Goal: Navigation & Orientation: Find specific page/section

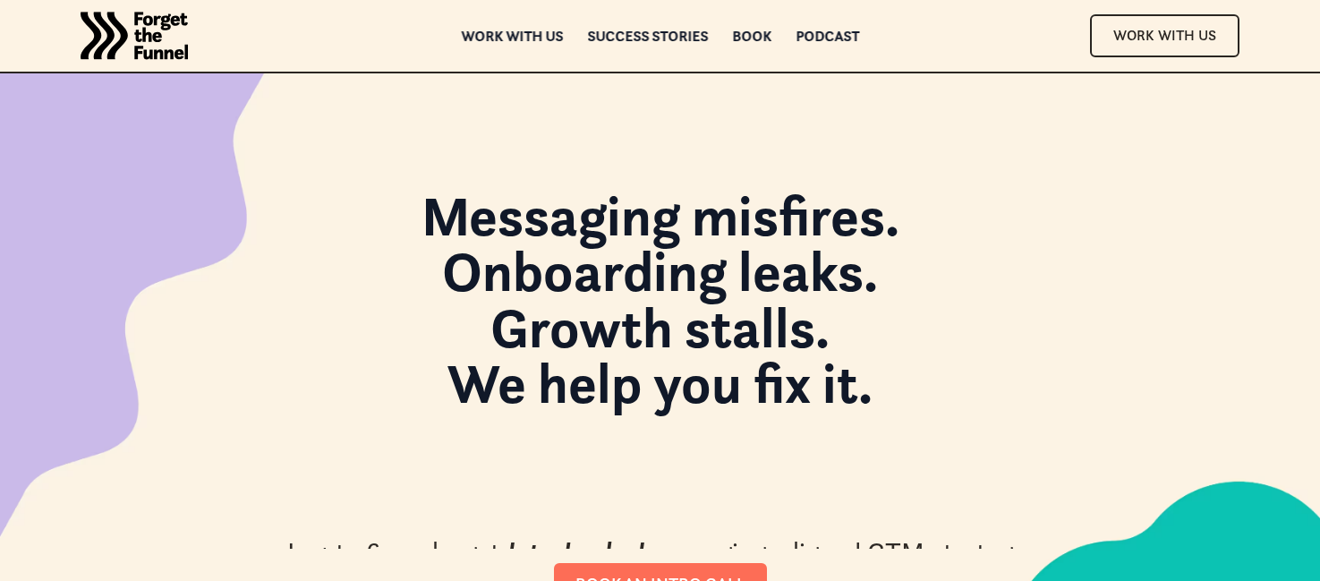
click at [283, 315] on div "Messaging misfires. Onboarding leaks. Growth stalls. We help you fix it. In 4 t…" at bounding box center [661, 396] width 940 height 417
click at [468, 203] on strong "Messaging misfires. Onboarding leaks. Growth stalls. We help you fix it." at bounding box center [661, 299] width 478 height 237
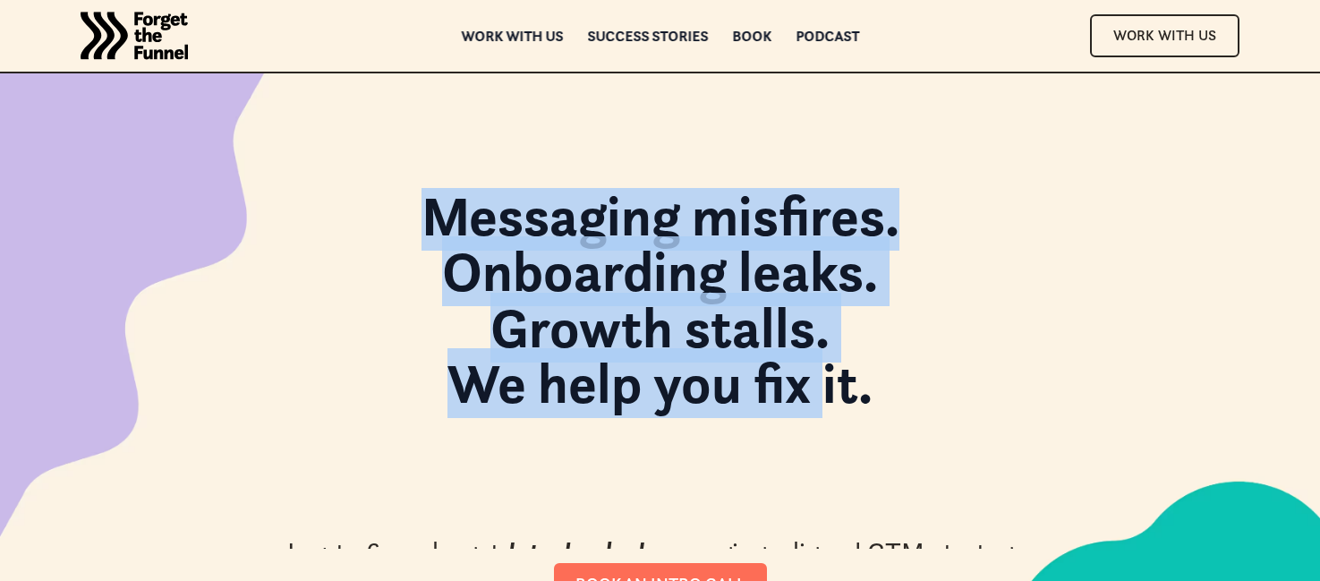
drag, startPoint x: 421, startPoint y: 203, endPoint x: 820, endPoint y: 355, distance: 427.3
click at [820, 355] on strong "Messaging misfires. Onboarding leaks. Growth stalls. We help you fix it." at bounding box center [661, 299] width 478 height 237
drag, startPoint x: 652, startPoint y: 303, endPoint x: 466, endPoint y: 215, distance: 206.2
click at [466, 215] on h1 "Messaging misfires. Onboarding leaks. Growth stalls. We help you fix it." at bounding box center [661, 309] width 478 height 242
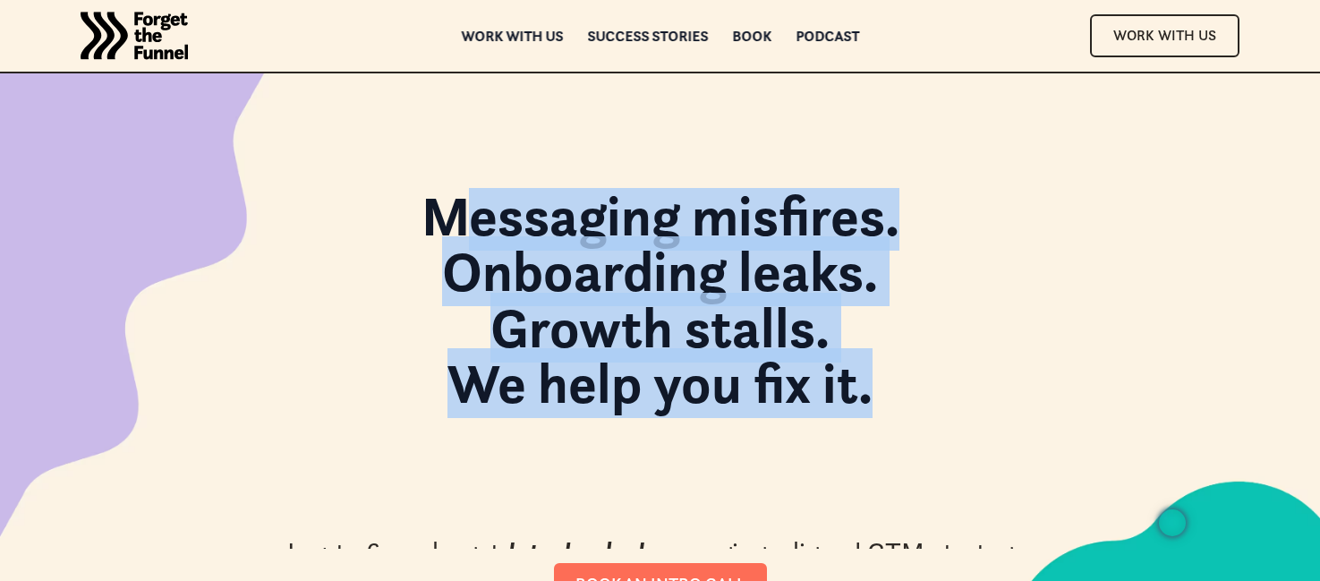
click at [466, 215] on strong "Messaging misfires. Onboarding leaks. Growth stalls. We help you fix it." at bounding box center [661, 299] width 478 height 237
drag, startPoint x: 418, startPoint y: 209, endPoint x: 914, endPoint y: 391, distance: 528.2
click at [914, 391] on div "Messaging misfires. Onboarding leaks. Growth stalls. We help you fix it." at bounding box center [661, 309] width 514 height 242
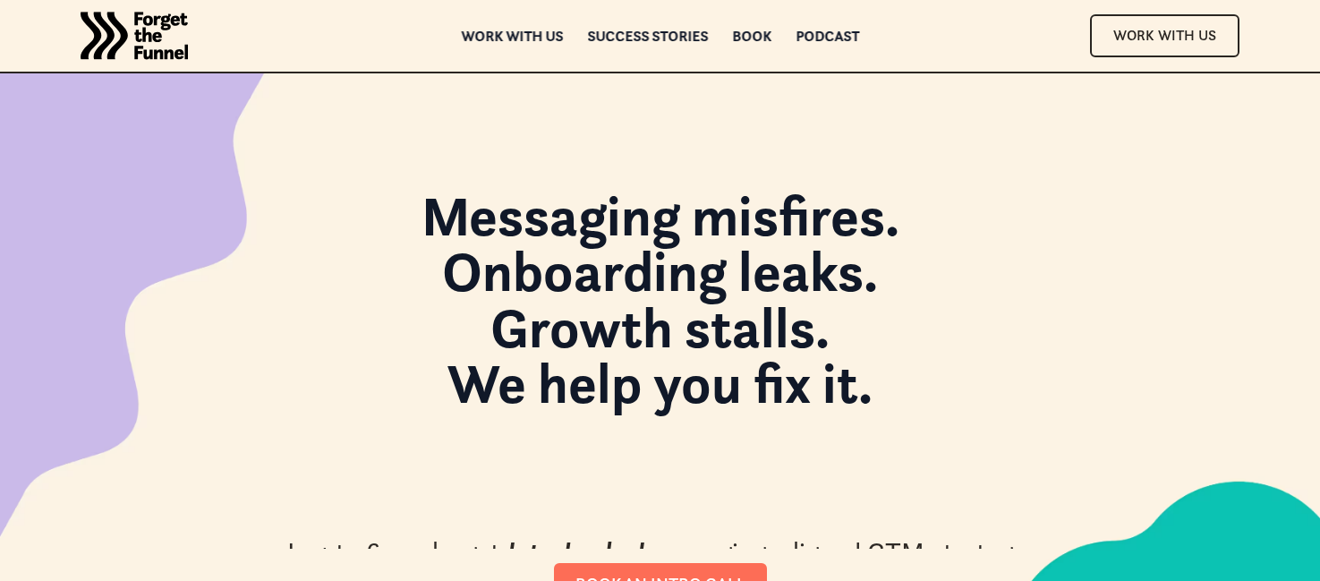
click at [800, 359] on strong "Messaging misfires. Onboarding leaks. Growth stalls. We help you fix it." at bounding box center [661, 299] width 478 height 237
click at [902, 372] on div "Messaging misfires. Onboarding leaks. Growth stalls. We help you fix it." at bounding box center [661, 309] width 514 height 242
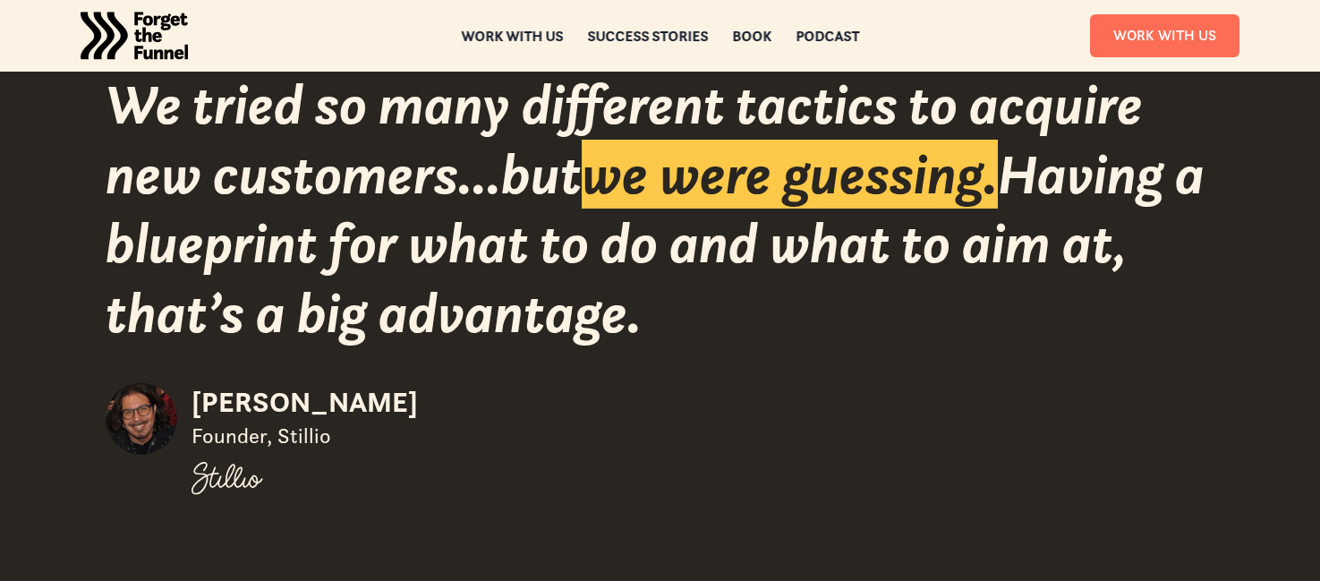
scroll to position [2413, 0]
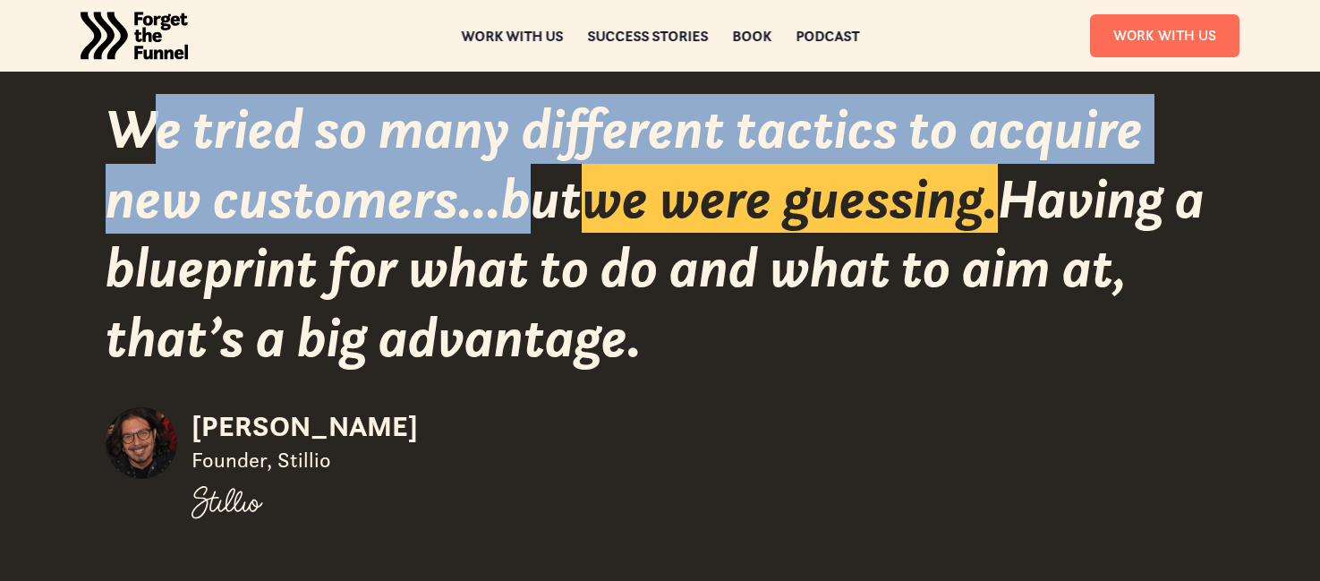
drag, startPoint x: 136, startPoint y: 125, endPoint x: 528, endPoint y: 226, distance: 404.7
click at [528, 226] on div "We tried so many different tactics to acquire new customers...but we were guess…" at bounding box center [661, 233] width 1110 height 278
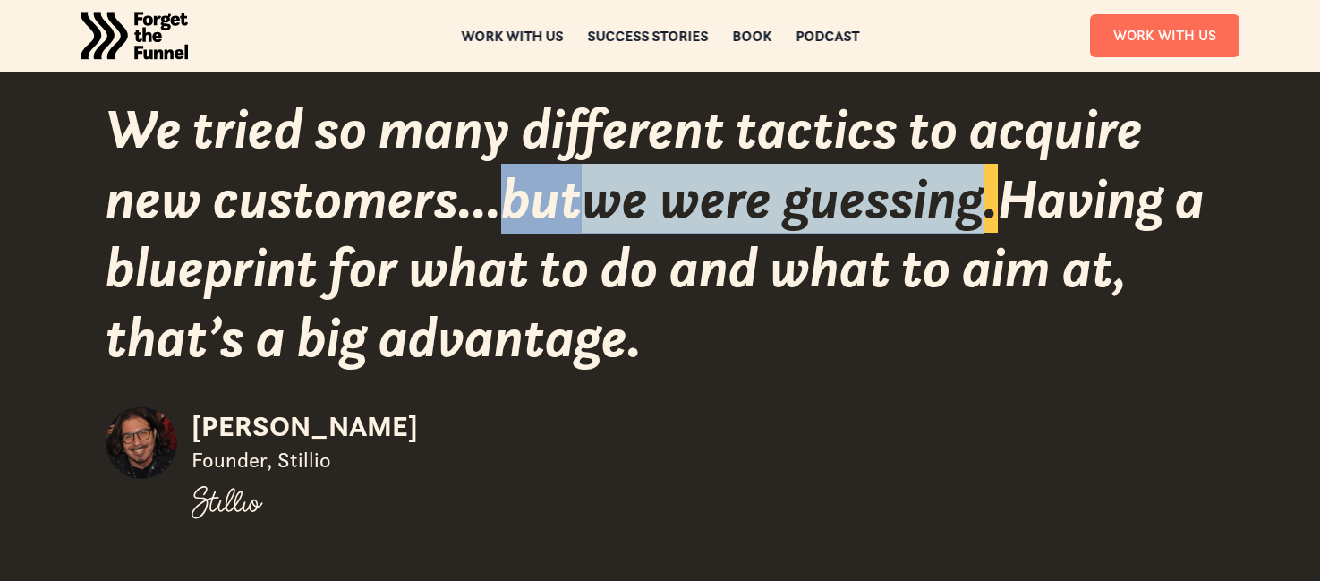
drag, startPoint x: 849, startPoint y: 200, endPoint x: 1002, endPoint y: 201, distance: 153.1
click at [1002, 201] on div "We tried so many different tactics to acquire new customers...but we were guess…" at bounding box center [661, 233] width 1110 height 278
click at [998, 201] on span "we were guessing." at bounding box center [790, 198] width 416 height 69
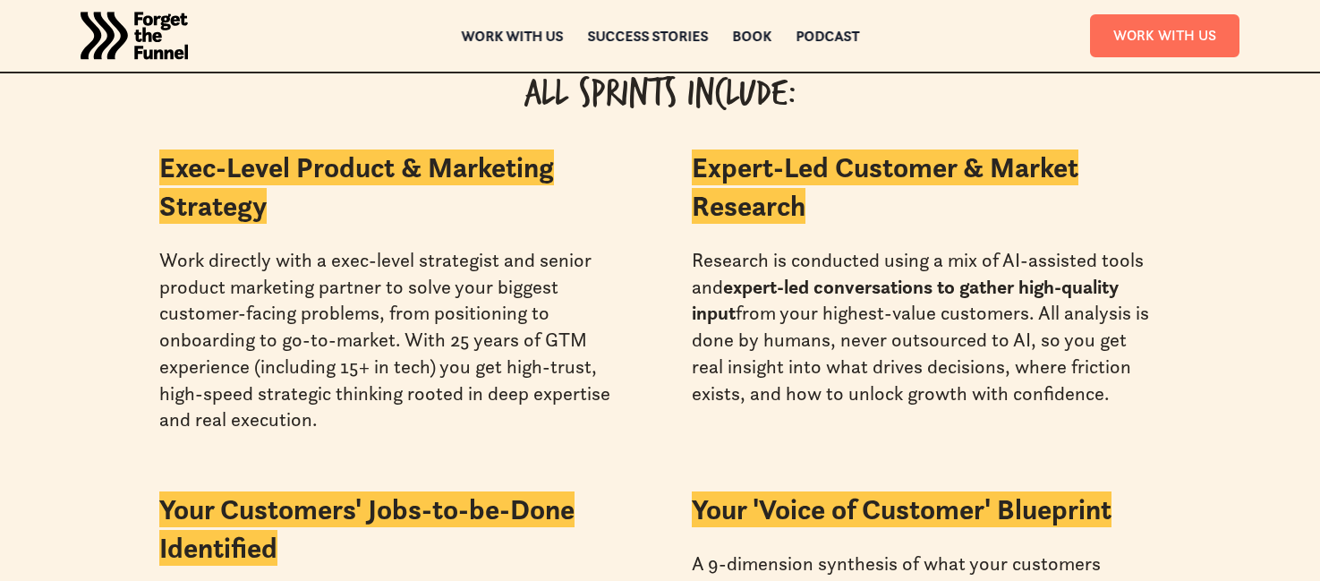
scroll to position [4062, 0]
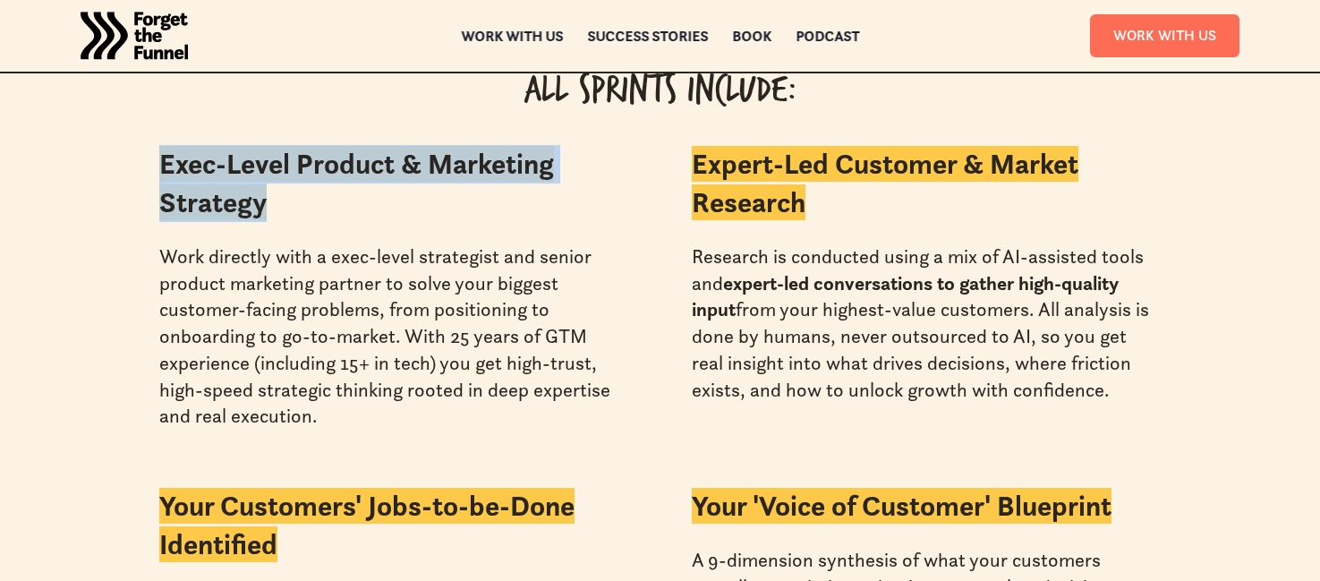
drag, startPoint x: 121, startPoint y: 127, endPoint x: 274, endPoint y: 190, distance: 165.4
click at [274, 190] on div "Exec-Level Product & Marketing Strategy" at bounding box center [394, 183] width 470 height 77
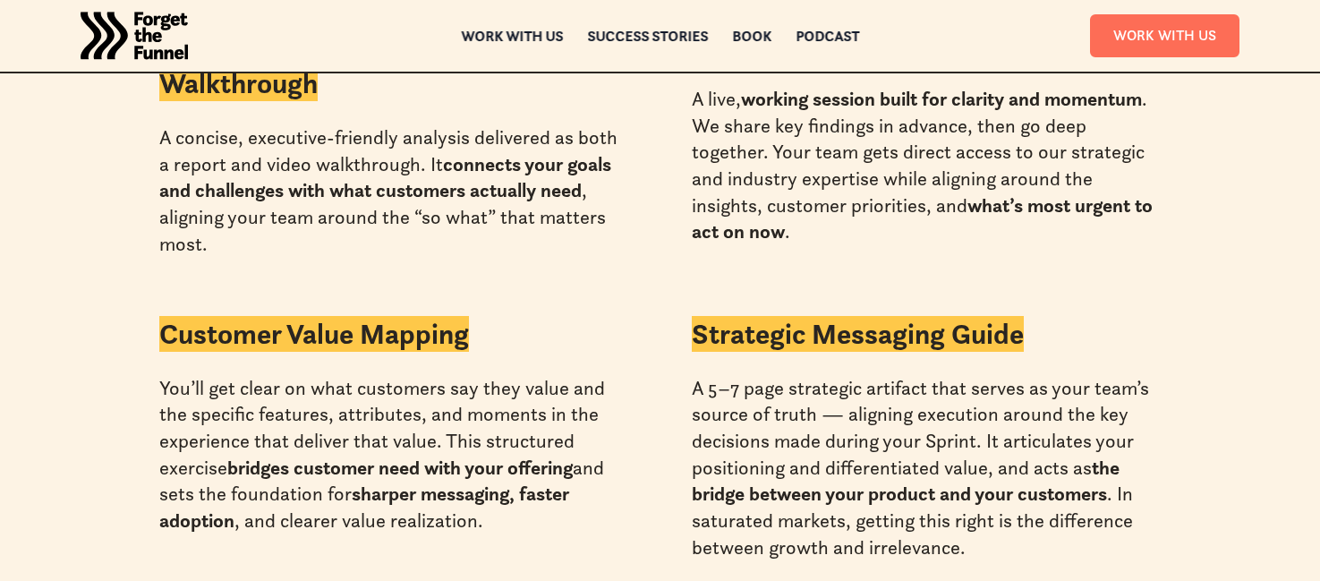
scroll to position [4833, 0]
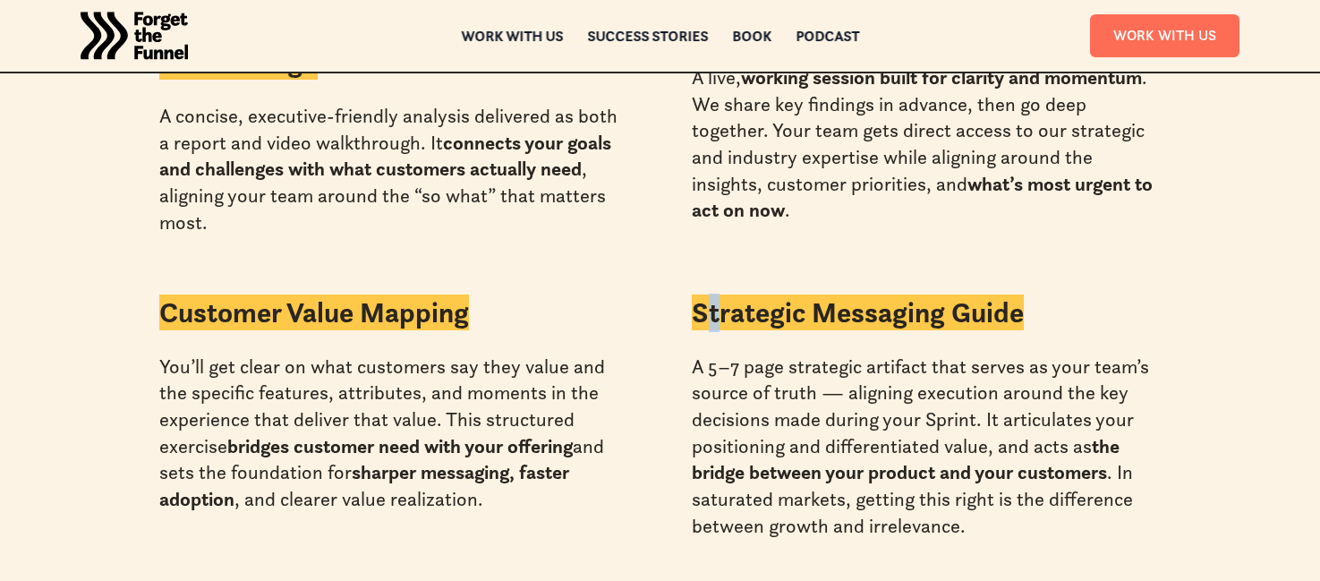
drag, startPoint x: 705, startPoint y: 279, endPoint x: 718, endPoint y: 283, distance: 13.9
click at [718, 295] on strong "Strategic Messaging Guide" at bounding box center [858, 313] width 332 height 36
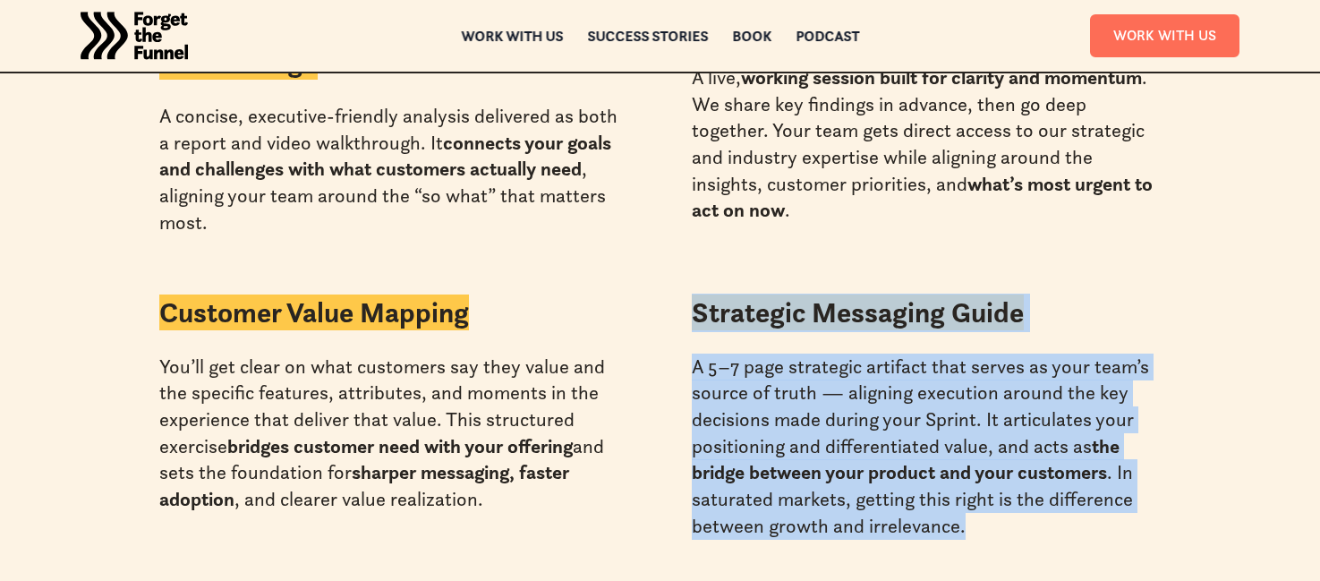
drag, startPoint x: 696, startPoint y: 280, endPoint x: 975, endPoint y: 510, distance: 361.2
click at [975, 510] on div "Strategic Messaging Guide A 5–7 page strategic artifact that serves as your tea…" at bounding box center [927, 417] width 470 height 246
click at [975, 510] on div "A 5–7 page strategic artifact that serves as your team’s source of truth — alig…" at bounding box center [927, 447] width 470 height 186
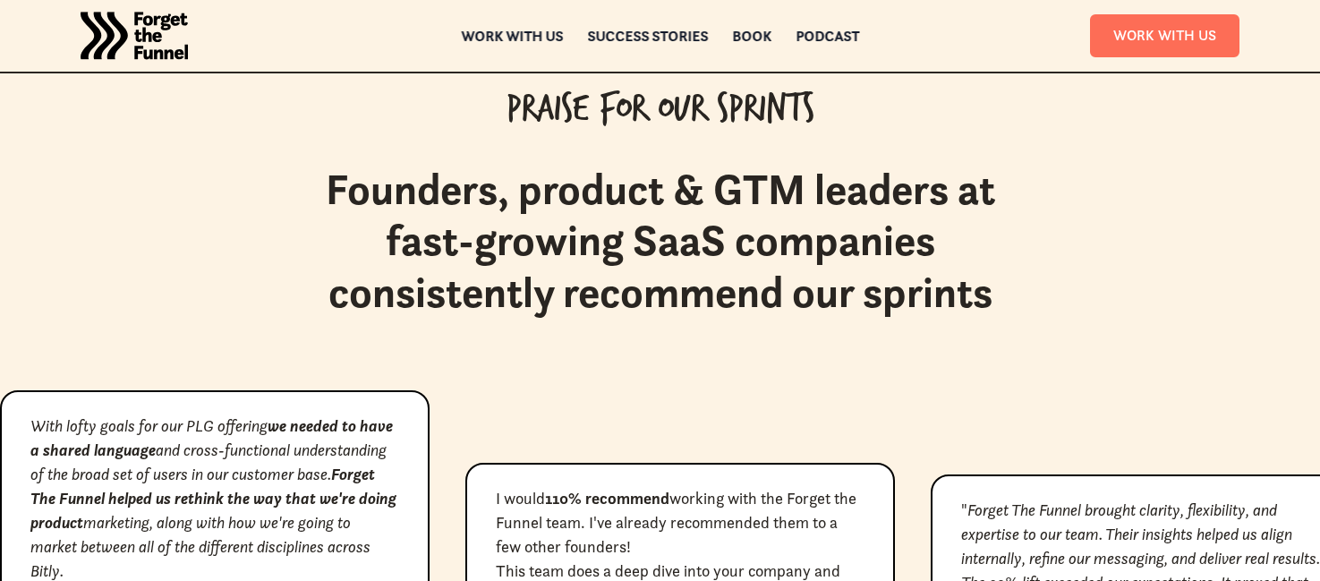
scroll to position [7918, 0]
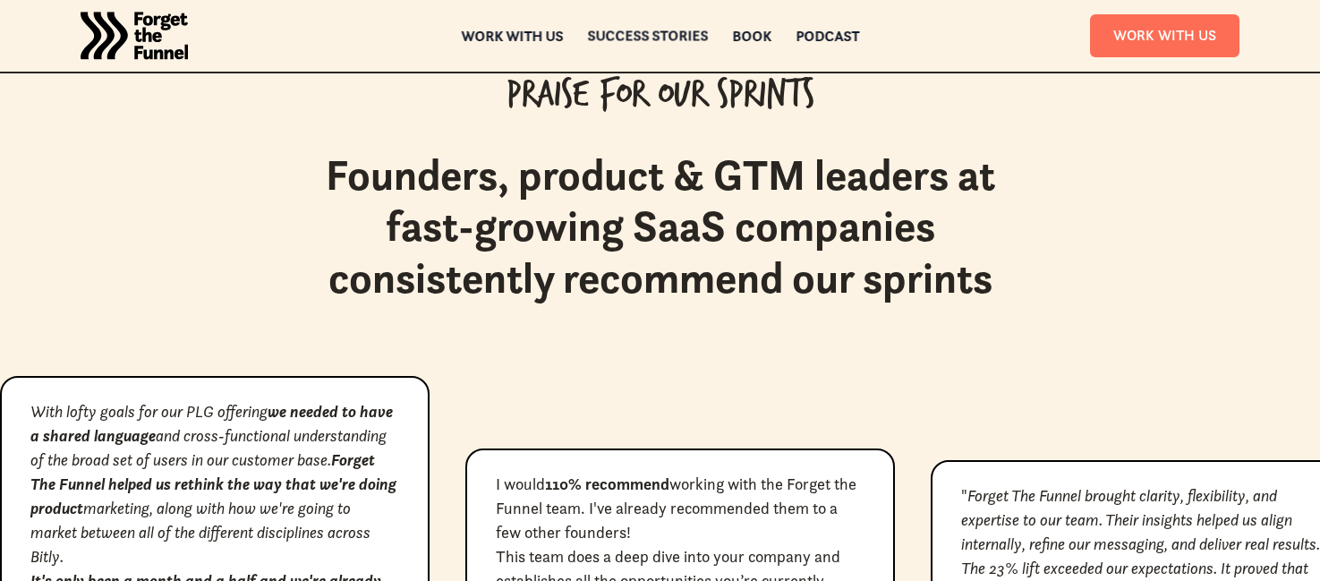
click at [637, 23] on div "ABOUT ABOUT Work with us Work with us Success Stories Success Stories Book Book…" at bounding box center [660, 36] width 1320 height 72
click at [628, 36] on div "Success Stories" at bounding box center [647, 37] width 121 height 13
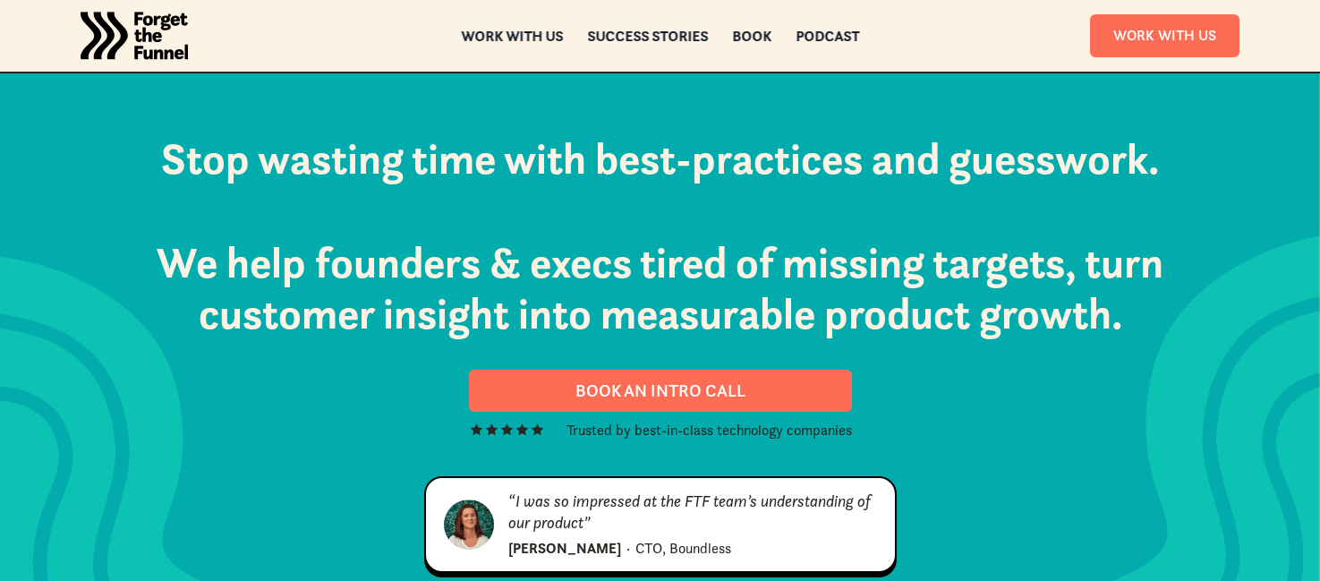
scroll to position [2082, 0]
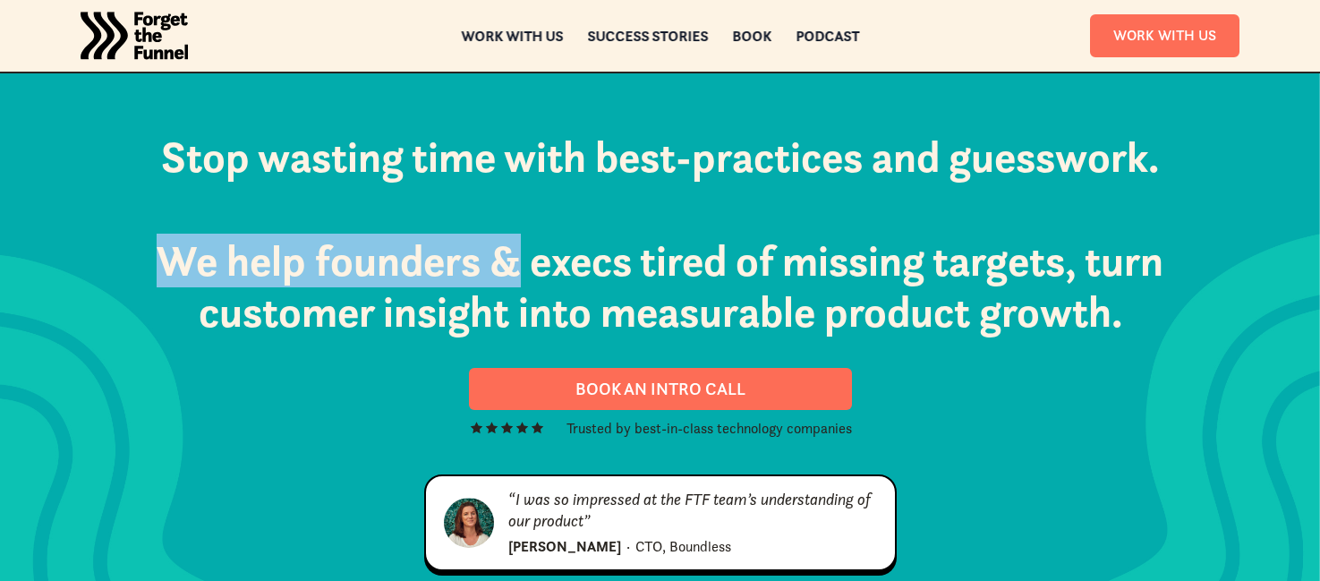
drag, startPoint x: 137, startPoint y: 238, endPoint x: 503, endPoint y: 238, distance: 366.1
click at [503, 238] on h2 "Stop wasting time with best-practices and guesswork.  We help founders & execs …" at bounding box center [661, 235] width 1110 height 206
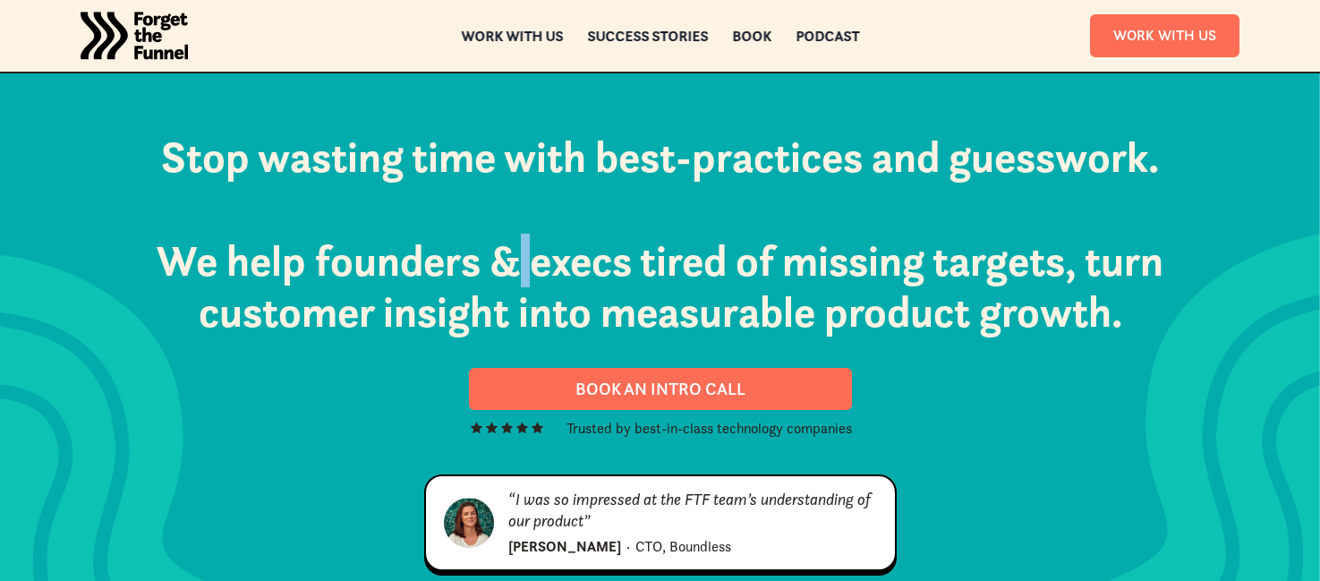
click at [503, 238] on h2 "Stop wasting time with best-practices and guesswork.  We help founders & execs …" at bounding box center [661, 235] width 1110 height 206
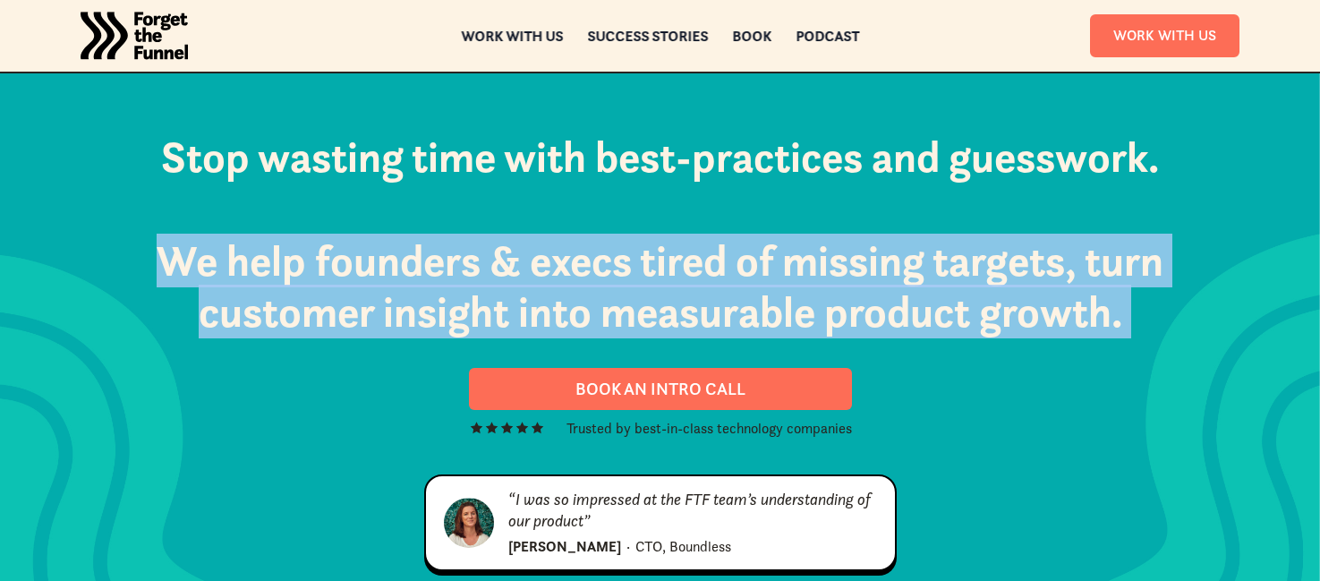
click at [503, 238] on h2 "Stop wasting time with best-practices and guesswork.  We help founders & execs …" at bounding box center [661, 235] width 1110 height 206
click at [654, 262] on h2 "Stop wasting time with best-practices and guesswork.  We help founders & execs …" at bounding box center [661, 235] width 1110 height 206
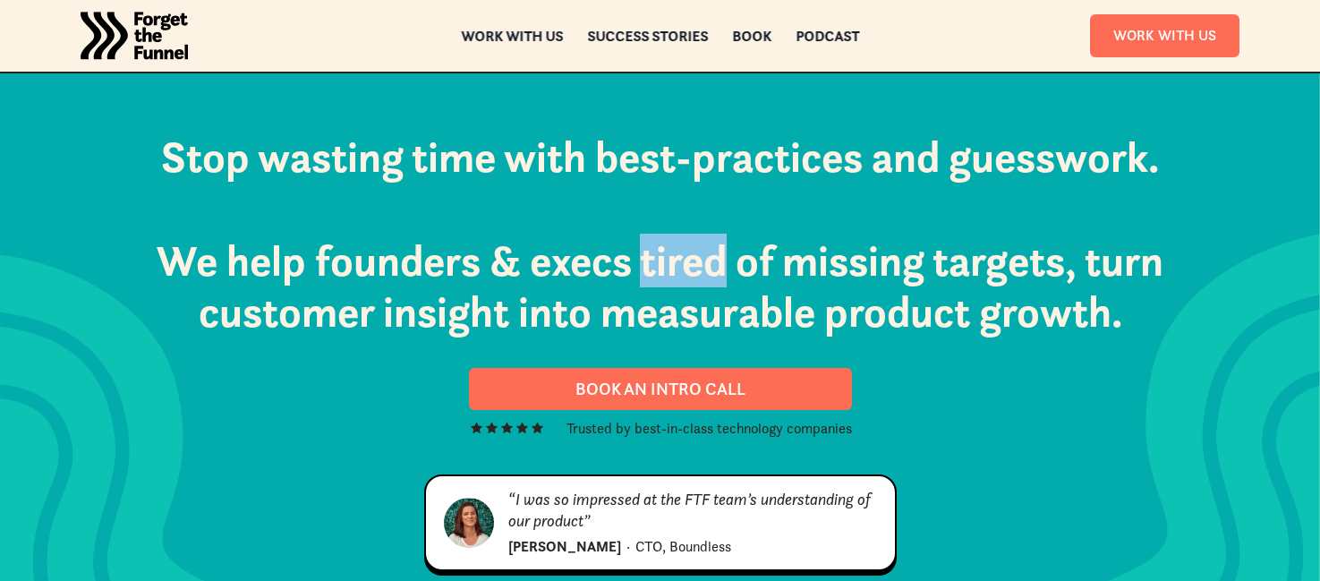
click at [654, 262] on h2 "Stop wasting time with best-practices and guesswork.  We help founders & execs …" at bounding box center [661, 235] width 1110 height 206
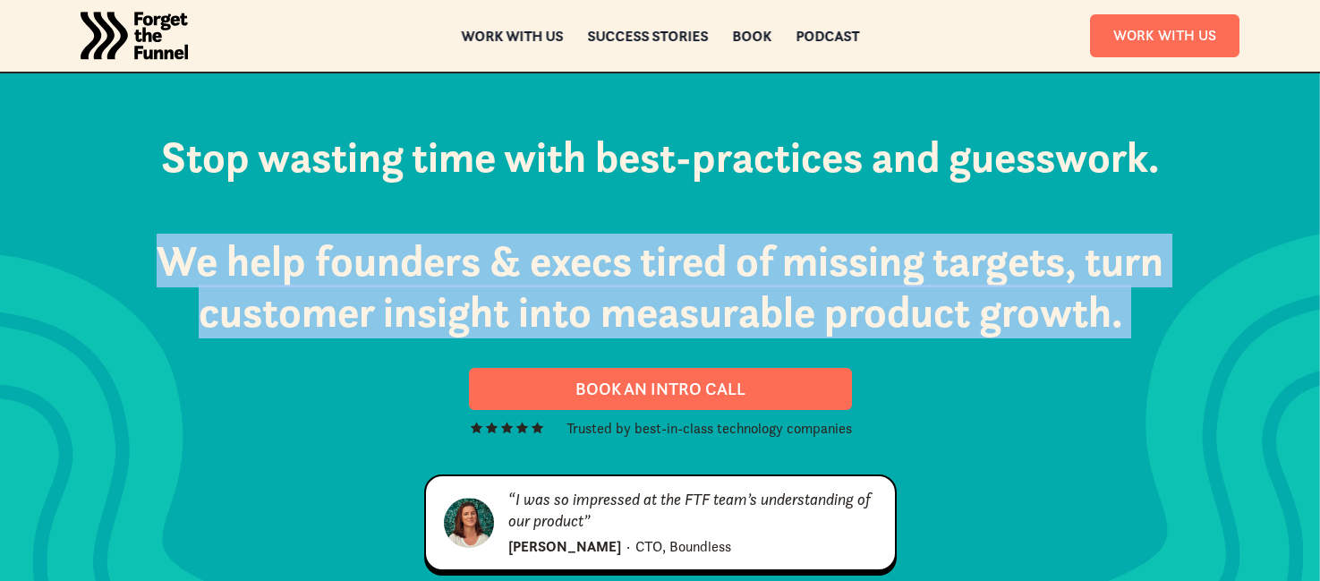
click at [654, 262] on h2 "Stop wasting time with best-practices and guesswork.  We help founders & execs …" at bounding box center [661, 235] width 1110 height 206
click at [853, 299] on h2 "Stop wasting time with best-practices and guesswork.  We help founders & execs …" at bounding box center [661, 235] width 1110 height 206
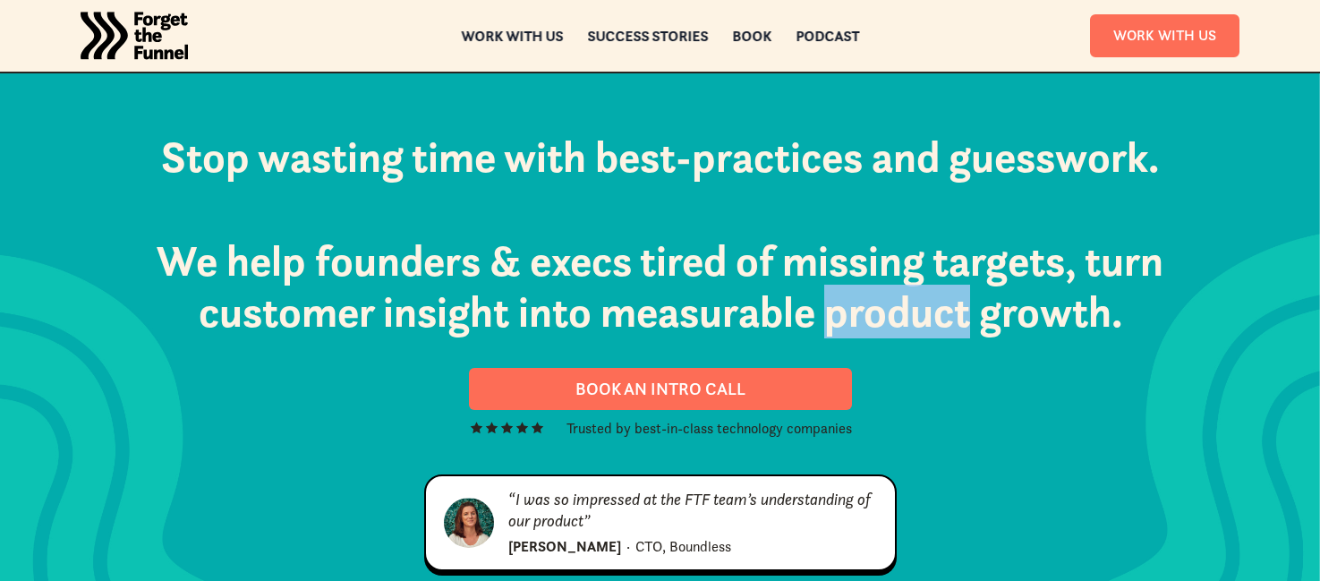
click at [853, 299] on h2 "Stop wasting time with best-practices and guesswork.  We help founders & execs …" at bounding box center [661, 235] width 1110 height 206
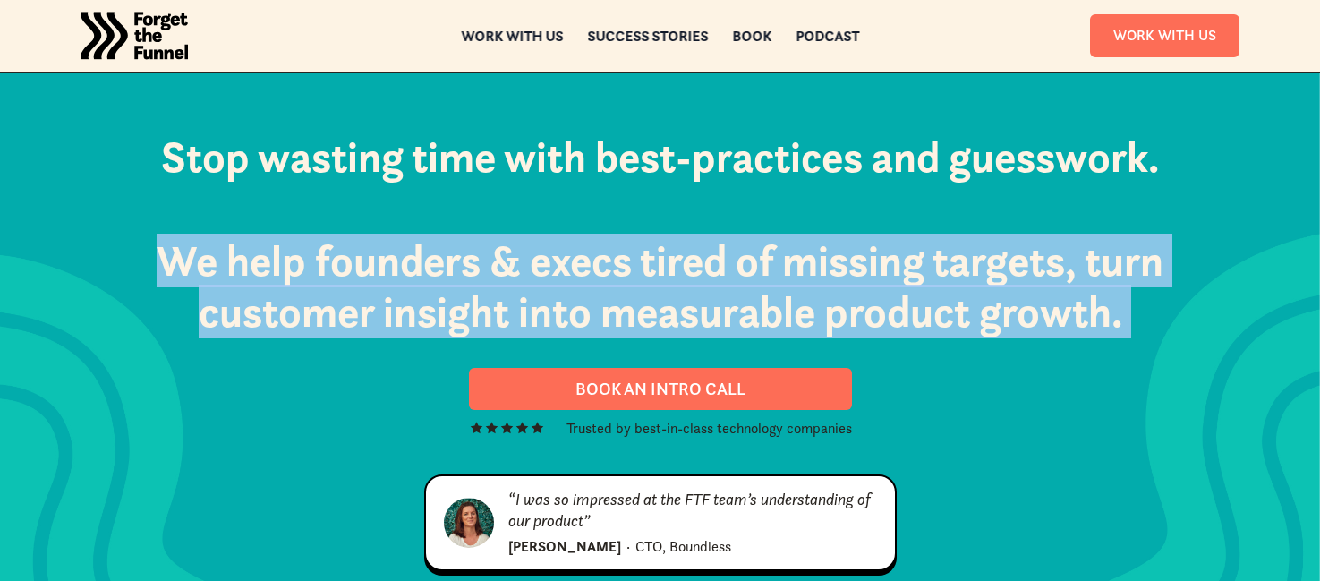
click at [853, 299] on h2 "Stop wasting time with best-practices and guesswork.  We help founders & execs …" at bounding box center [661, 235] width 1110 height 206
click at [1005, 305] on h2 "Stop wasting time with best-practices and guesswork.  We help founders & execs …" at bounding box center [661, 235] width 1110 height 206
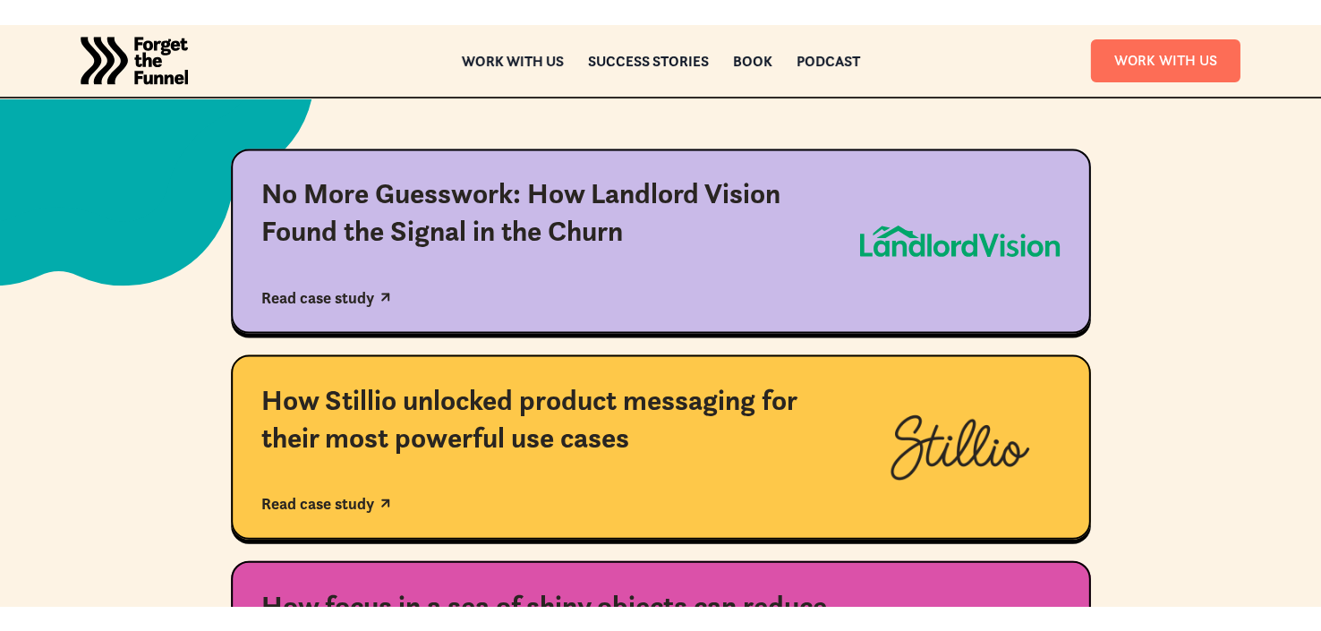
scroll to position [0, 0]
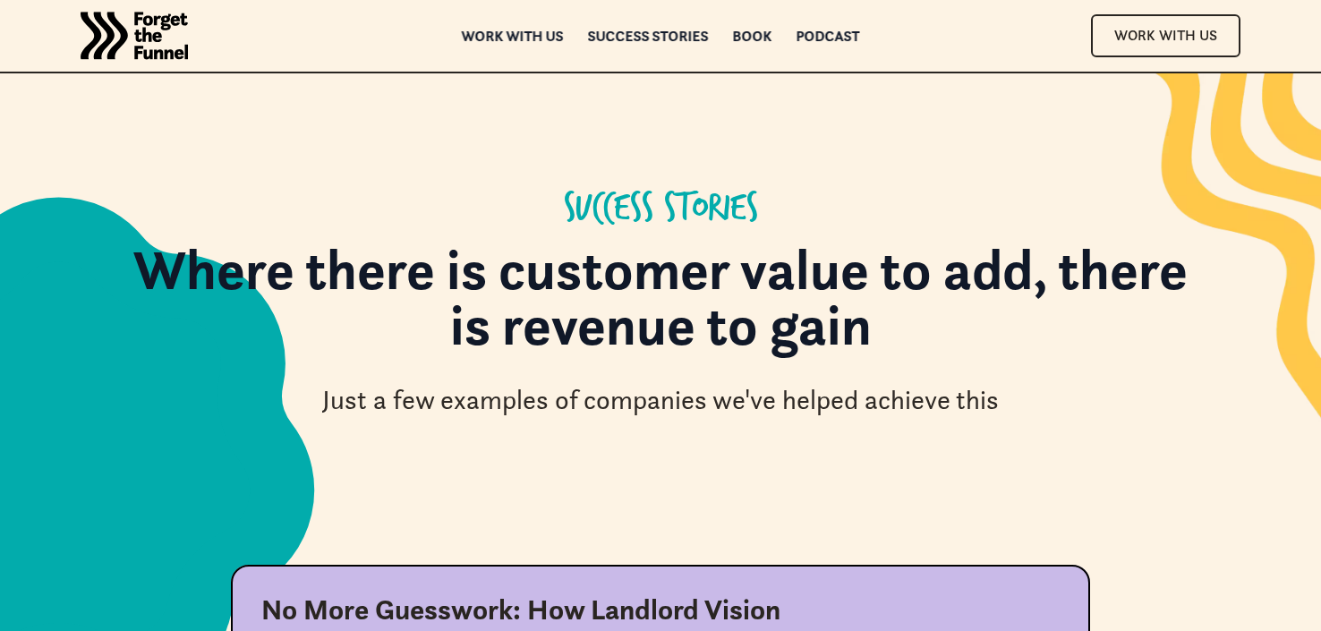
drag, startPoint x: 119, startPoint y: 12, endPoint x: 539, endPoint y: 30, distance: 420.3
click at [501, 38] on div "Work with us" at bounding box center [513, 36] width 102 height 13
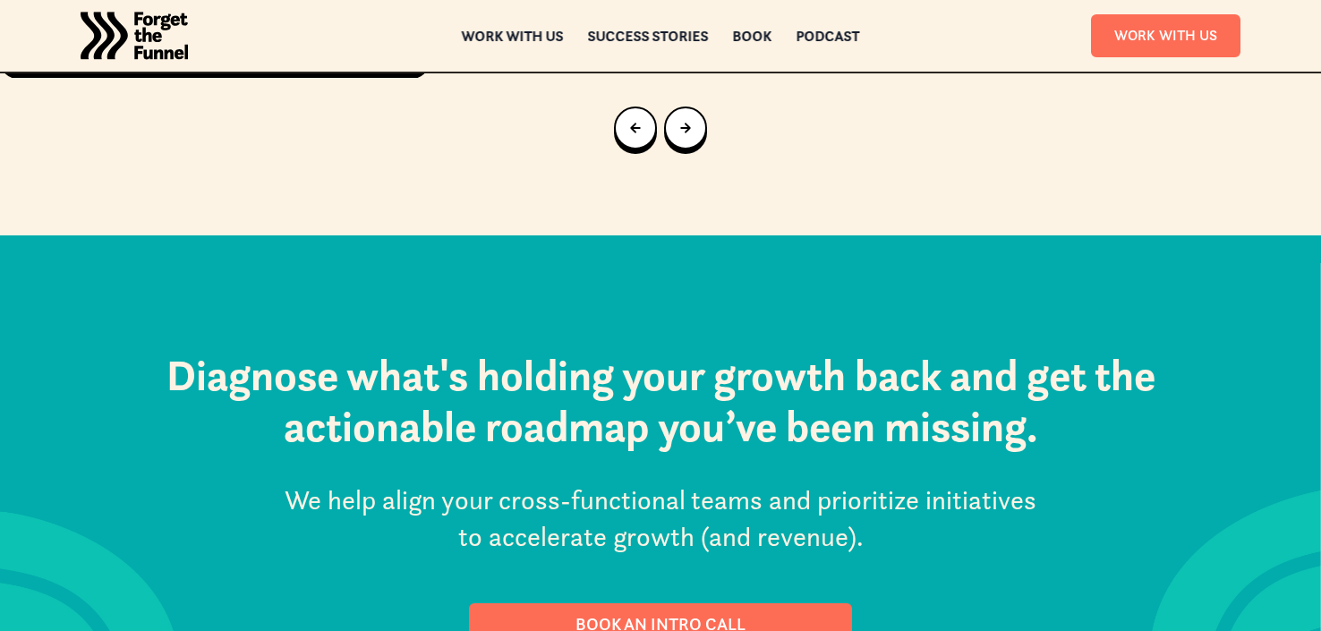
scroll to position [8627, 0]
